Goal: Register for event/course

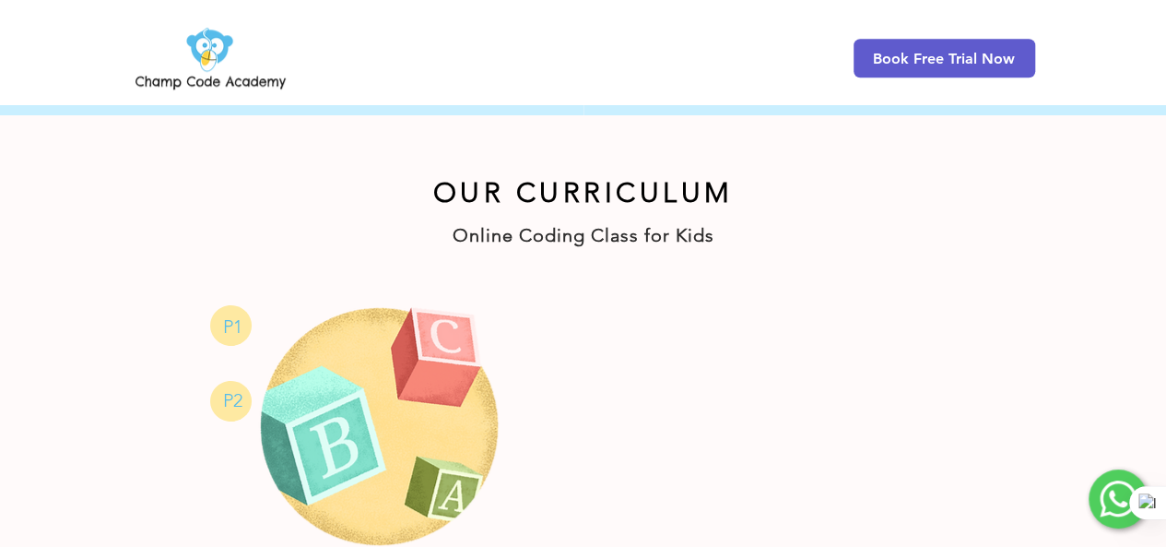
scroll to position [864, 0]
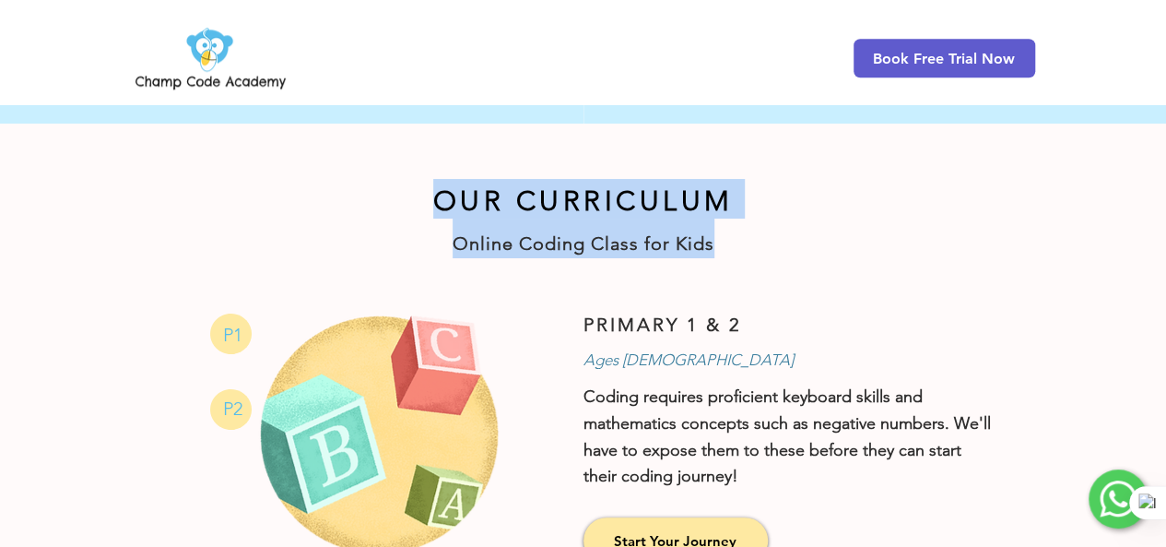
drag, startPoint x: 440, startPoint y: 192, endPoint x: 725, endPoint y: 246, distance: 290.1
click at [725, 246] on div "OUR CURRICULUM Online Coding Class for Kids" at bounding box center [584, 218] width 904 height 79
click at [725, 246] on h1 "Online Coding Class for Kids" at bounding box center [584, 239] width 904 height 40
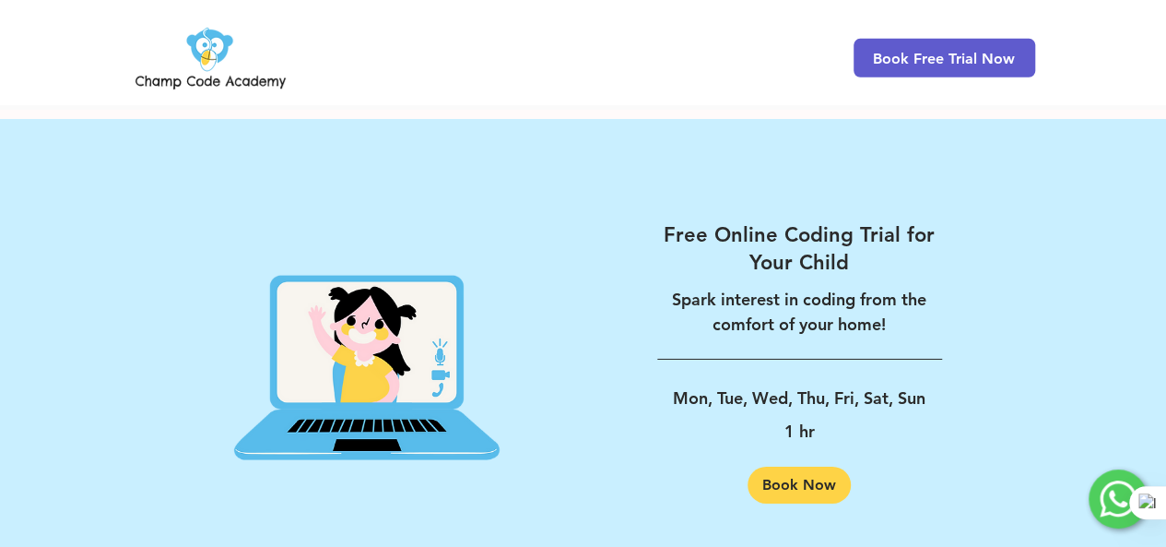
scroll to position [2930, 0]
drag, startPoint x: 856, startPoint y: 418, endPoint x: 842, endPoint y: 420, distance: 14.0
click at [842, 420] on div "Free Online Coding Trial for Your Child Spark interest in coding from the comfo…" at bounding box center [799, 363] width 285 height 282
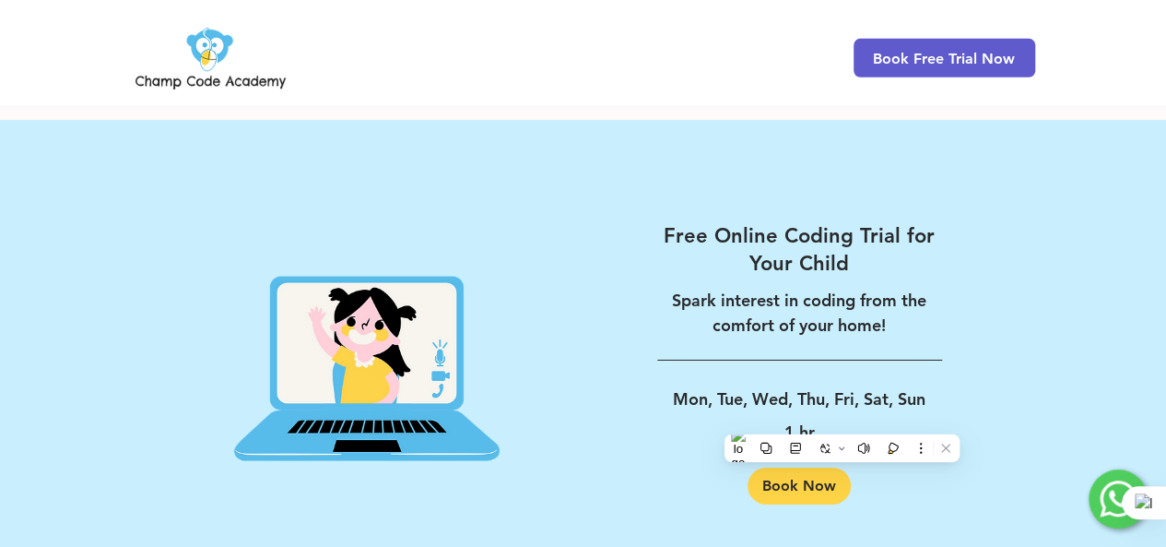
click at [842, 420] on div "Free Online Coding Trial for Your Child Spark interest in coding from the comfo…" at bounding box center [799, 363] width 285 height 282
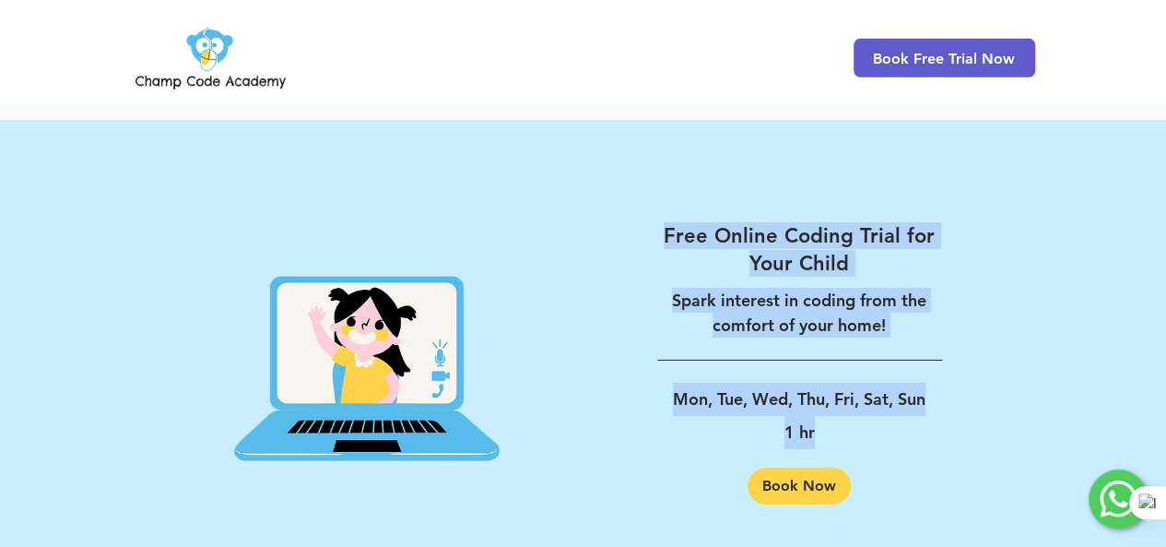
drag, startPoint x: 833, startPoint y: 412, endPoint x: 657, endPoint y: 161, distance: 305.9
click at [657, 161] on div "Free Online Coding Trial for Your Child Spark interest in coding from the comfo…" at bounding box center [800, 363] width 432 height 448
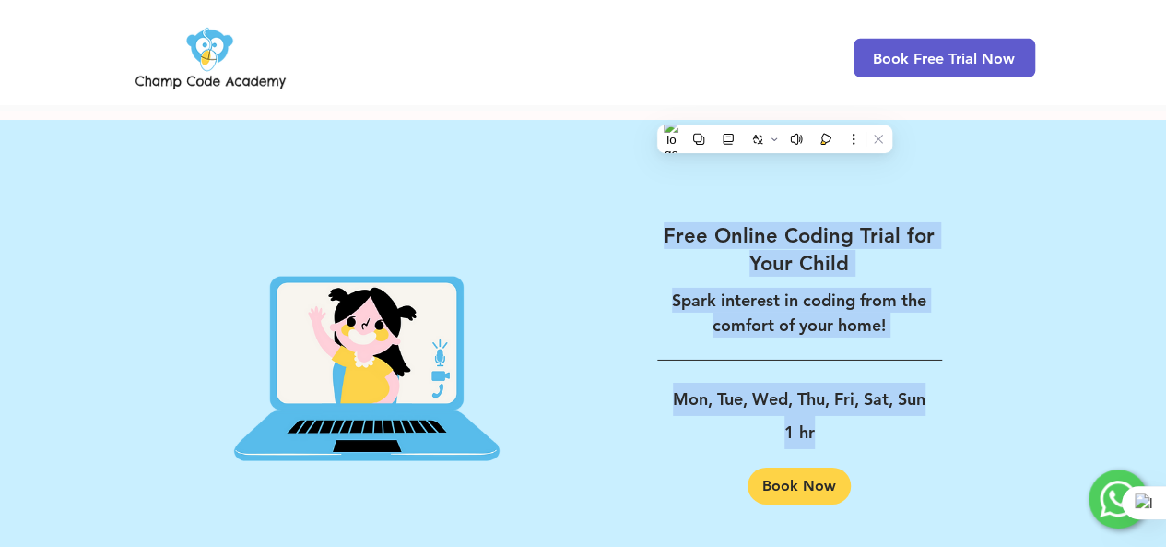
click at [657, 161] on div "Free Online Coding Trial for Your Child Spark interest in coding from the comfo…" at bounding box center [800, 363] width 432 height 448
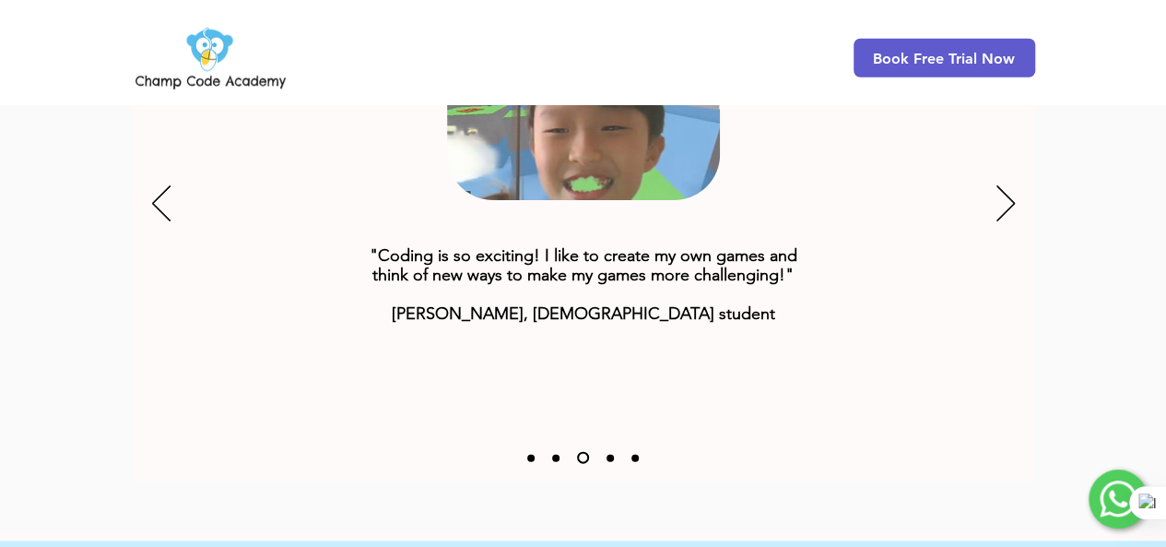
scroll to position [2436, 0]
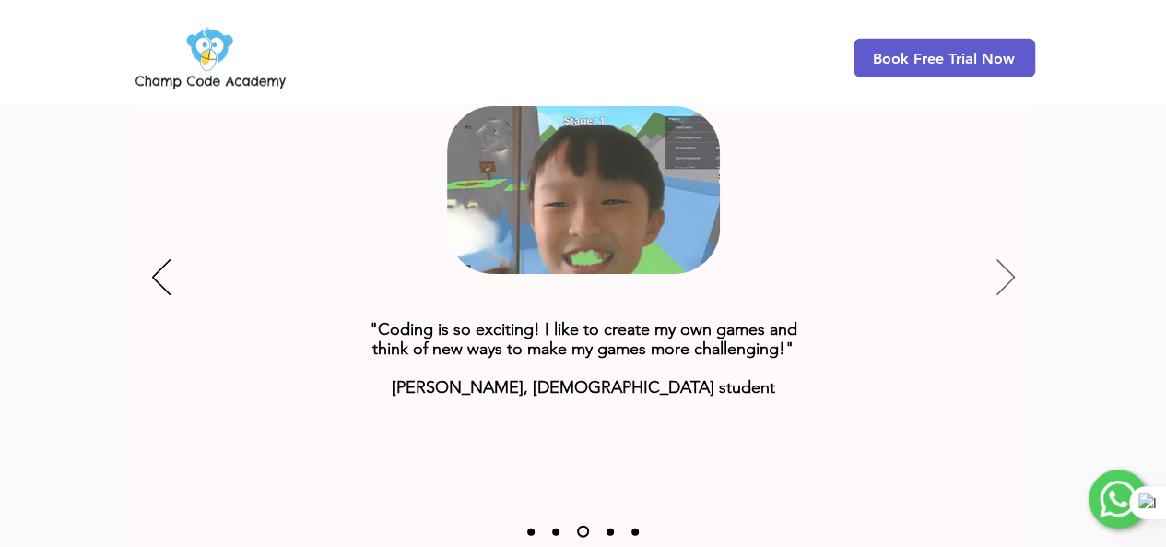
click at [1000, 259] on icon "Next" at bounding box center [1006, 277] width 18 height 36
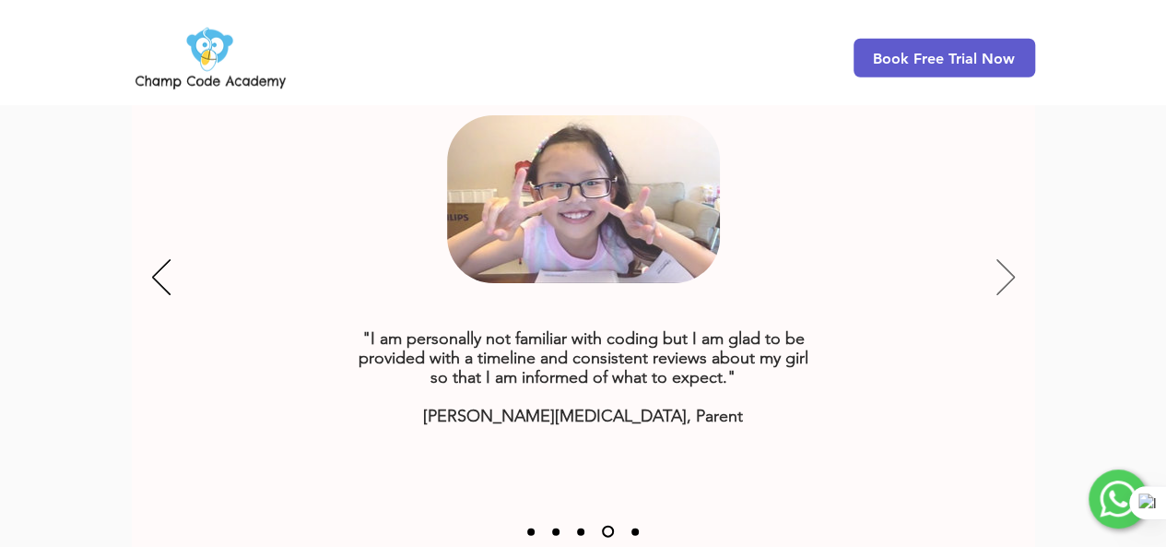
click at [1000, 259] on icon "Next" at bounding box center [1006, 277] width 18 height 36
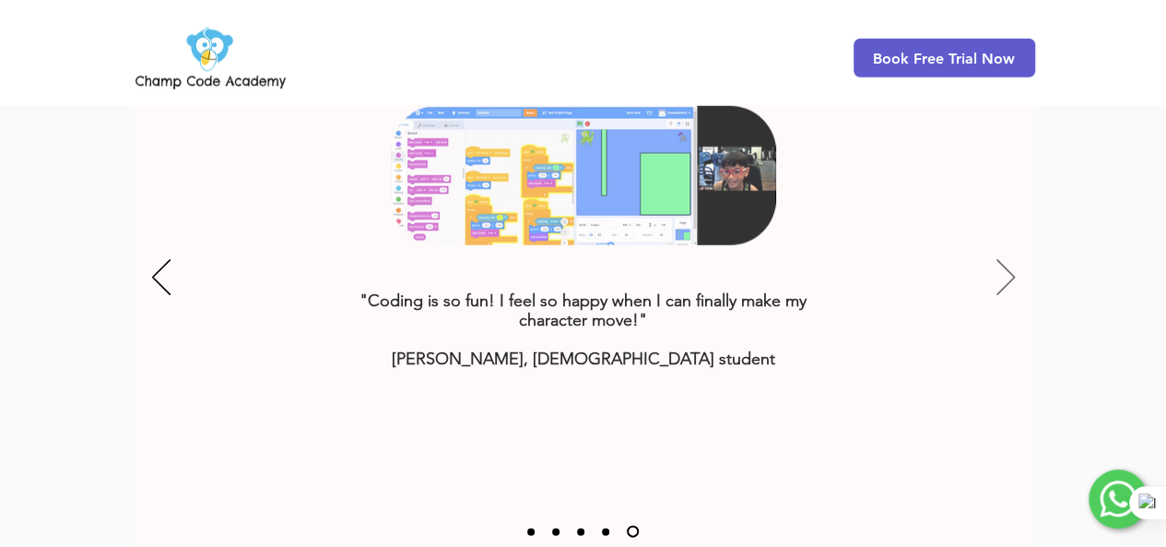
click at [1000, 259] on icon "Next" at bounding box center [1006, 277] width 18 height 36
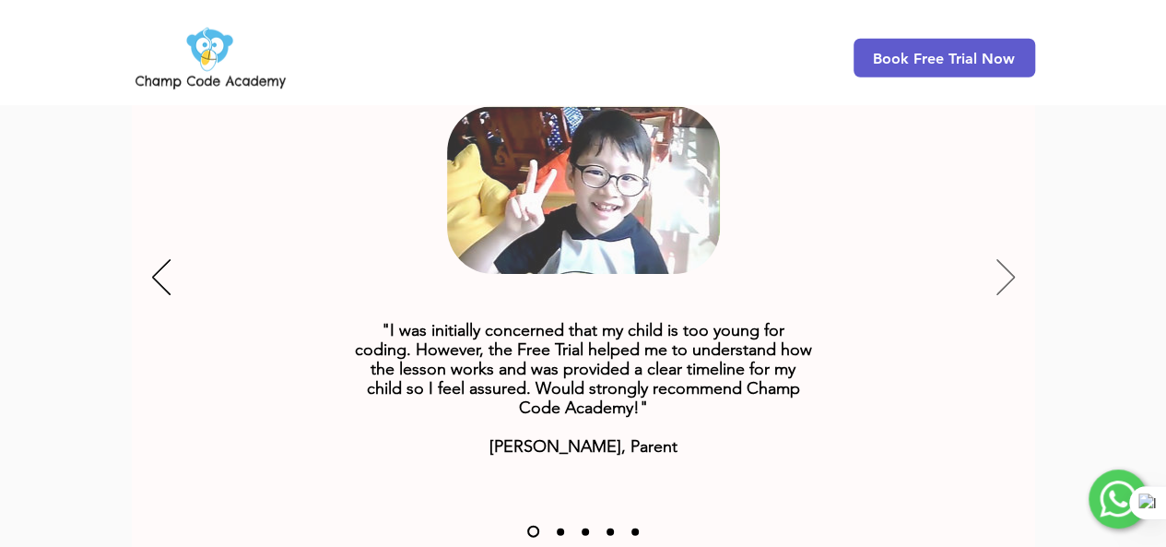
click at [1000, 259] on icon "Next" at bounding box center [1006, 277] width 18 height 36
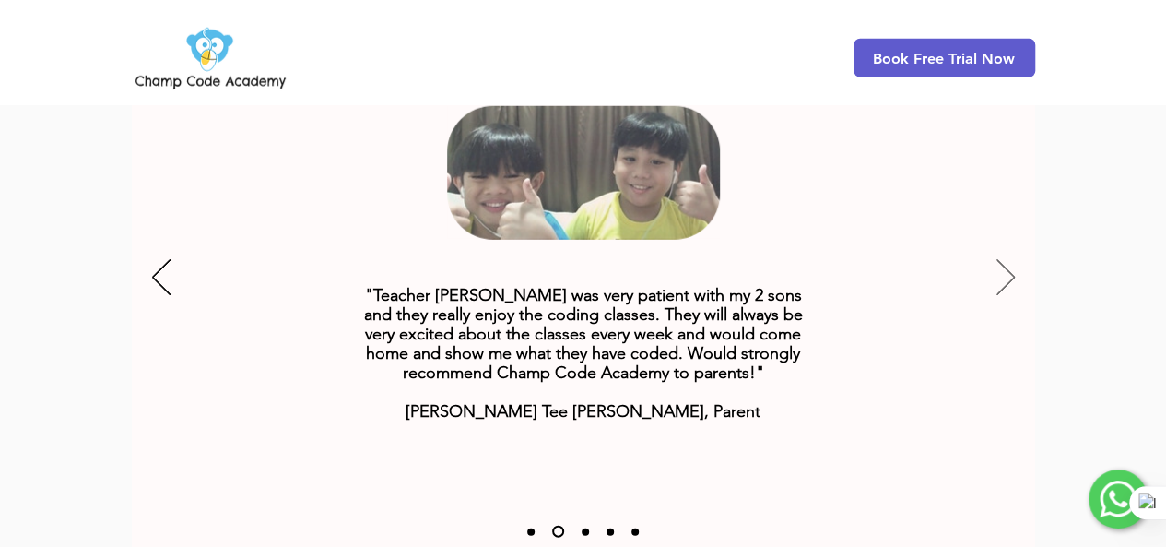
click at [1000, 259] on icon "Next" at bounding box center [1006, 277] width 18 height 36
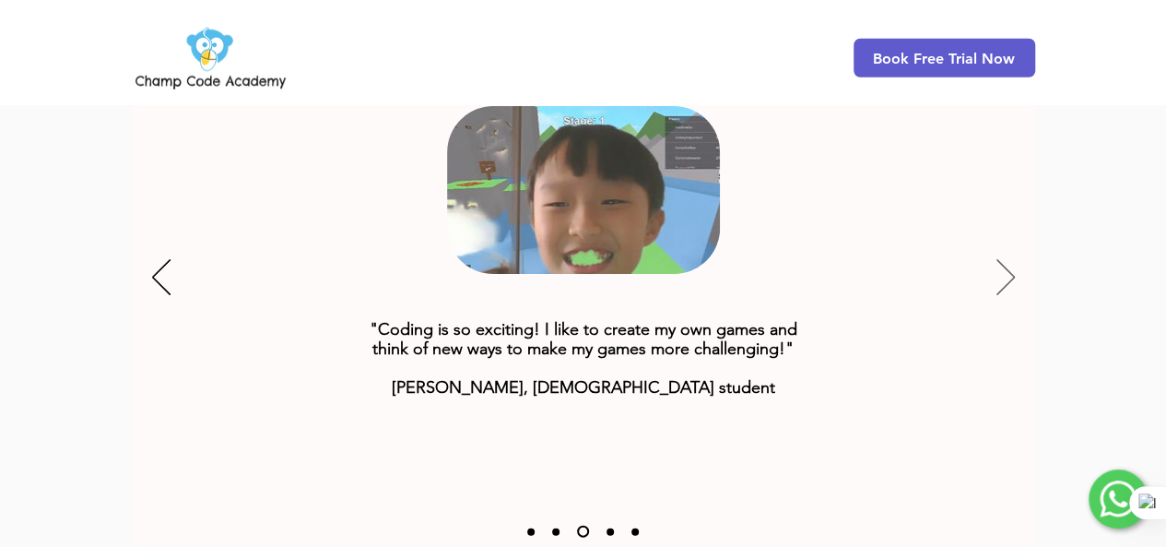
click at [1000, 259] on icon "Next" at bounding box center [1006, 277] width 18 height 36
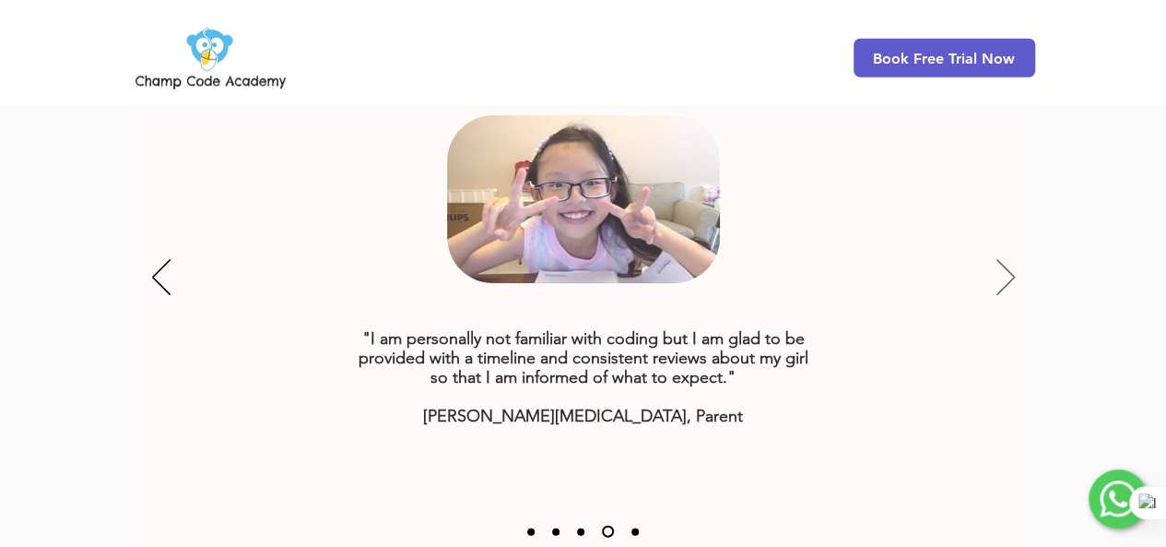
click at [1000, 259] on icon "Next" at bounding box center [1006, 277] width 18 height 36
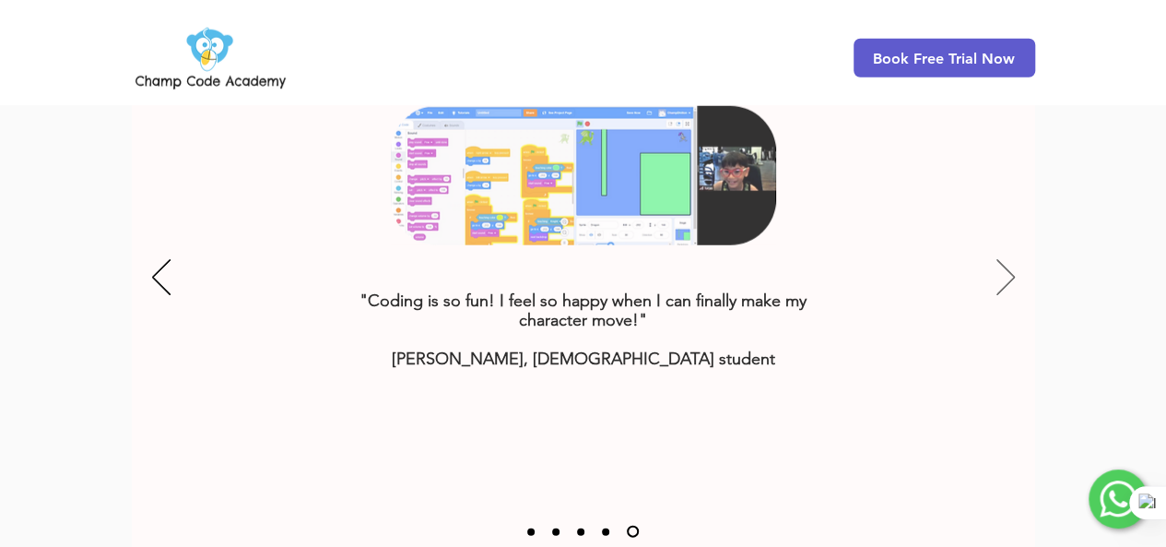
click at [1000, 259] on icon "Next" at bounding box center [1006, 277] width 18 height 36
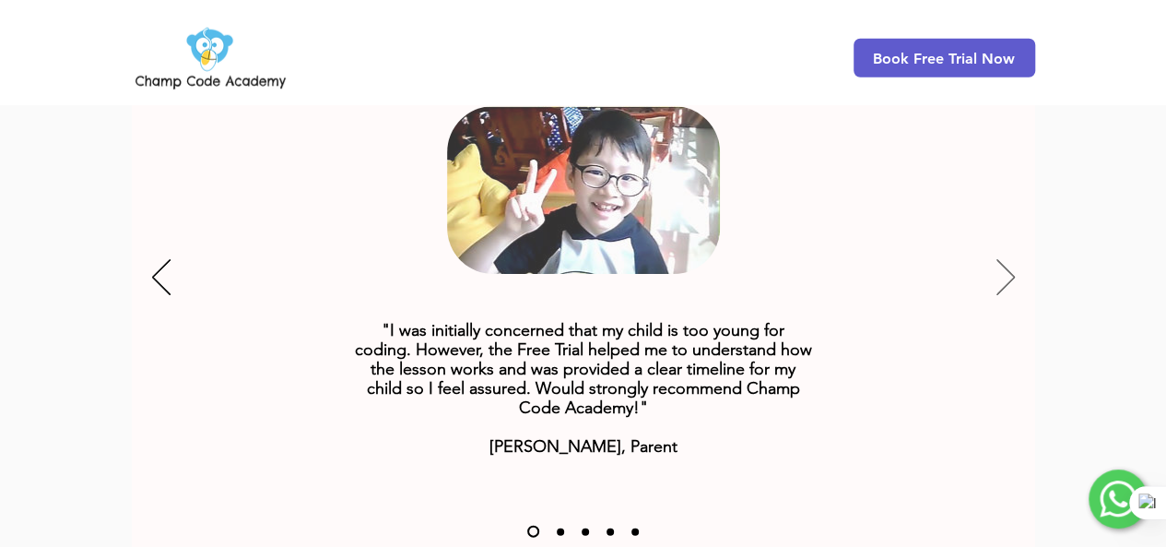
click at [1000, 259] on icon "Next" at bounding box center [1006, 277] width 18 height 36
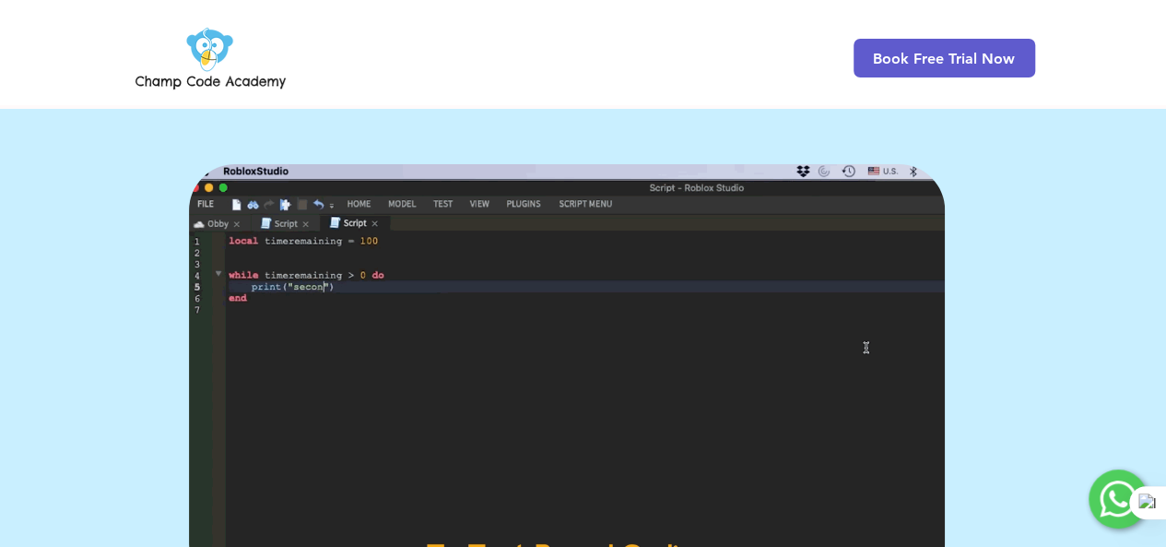
scroll to position [0, 0]
